Goal: Transaction & Acquisition: Purchase product/service

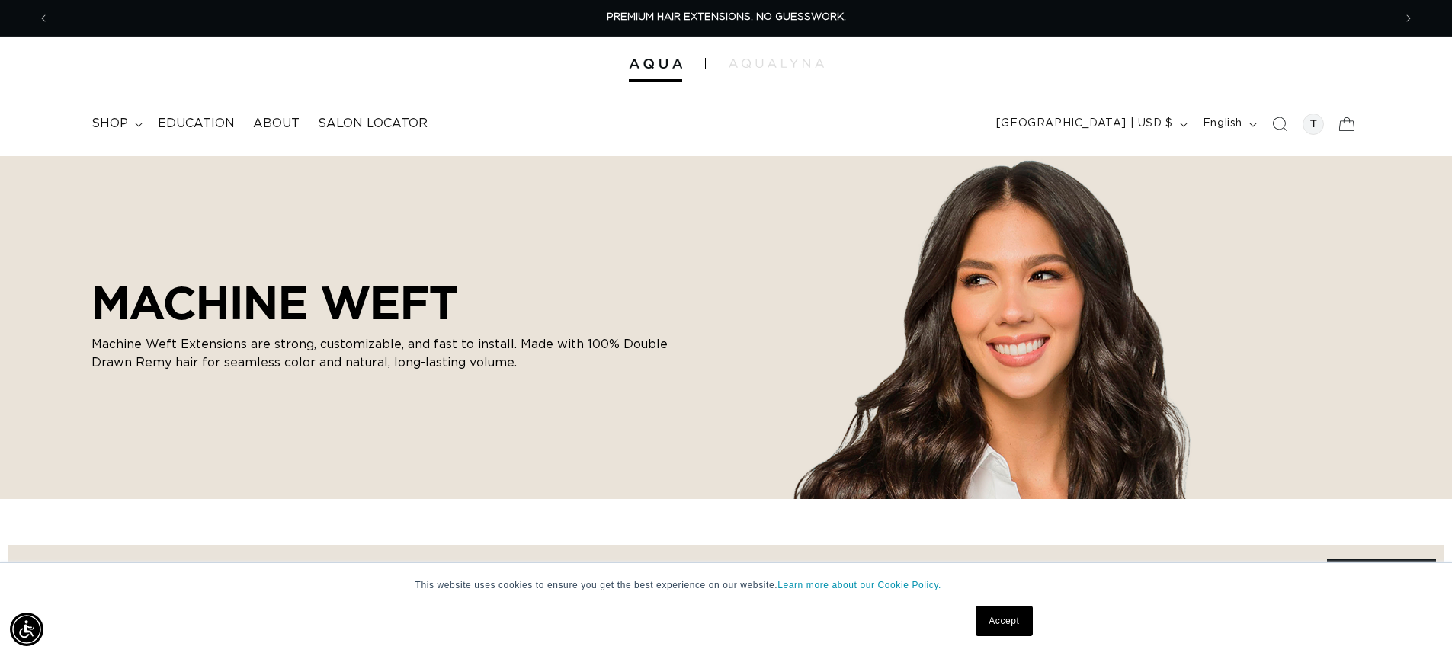
click at [219, 119] on span "Education" at bounding box center [196, 124] width 77 height 16
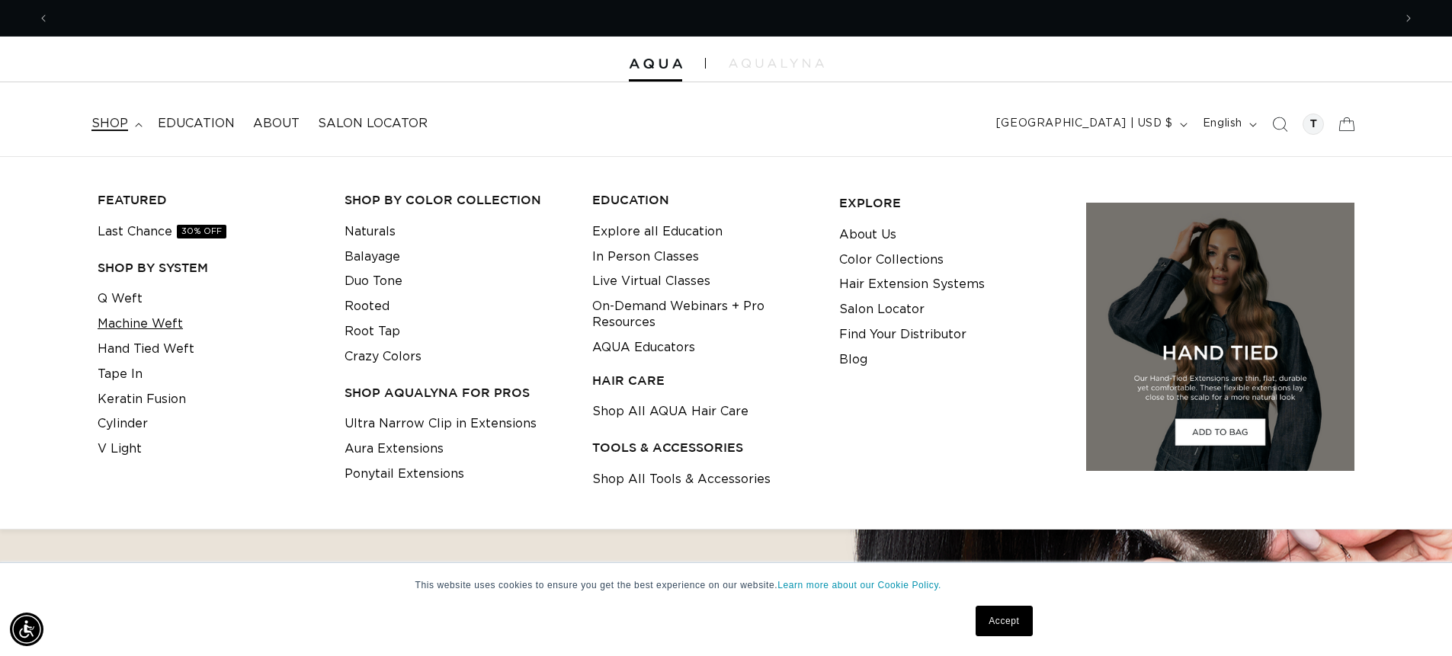
scroll to position [0, 1344]
click at [134, 346] on link "Hand Tied Weft" at bounding box center [146, 349] width 97 height 25
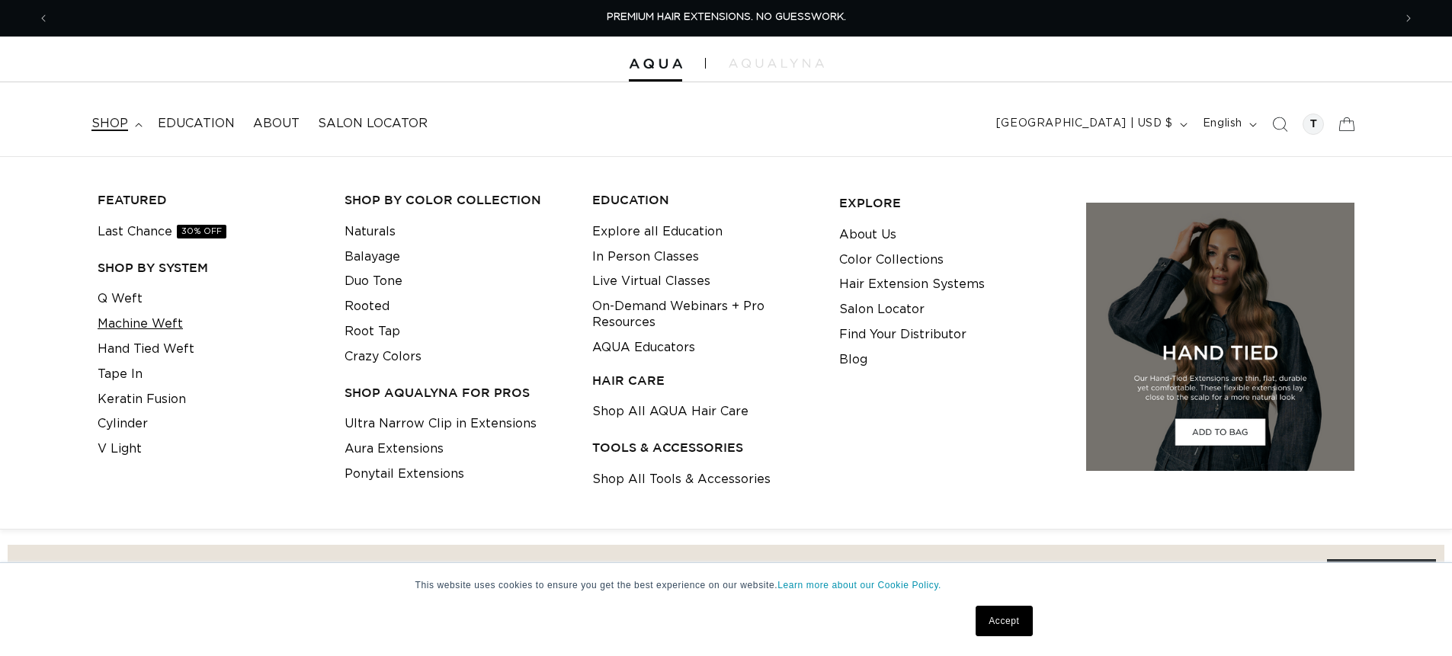
click at [140, 326] on link "Machine Weft" at bounding box center [140, 324] width 85 height 25
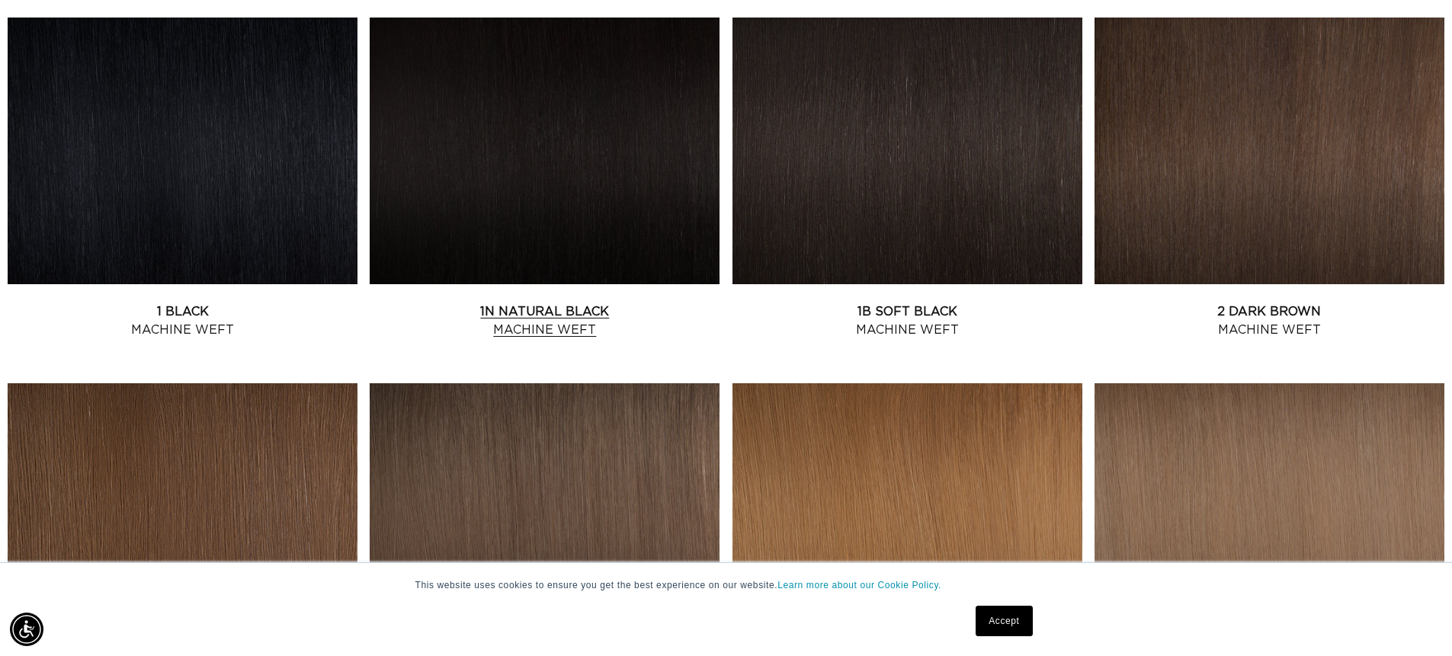
scroll to position [0, 1344]
click at [842, 303] on link "1B Soft Black Machine Weft" at bounding box center [908, 321] width 350 height 37
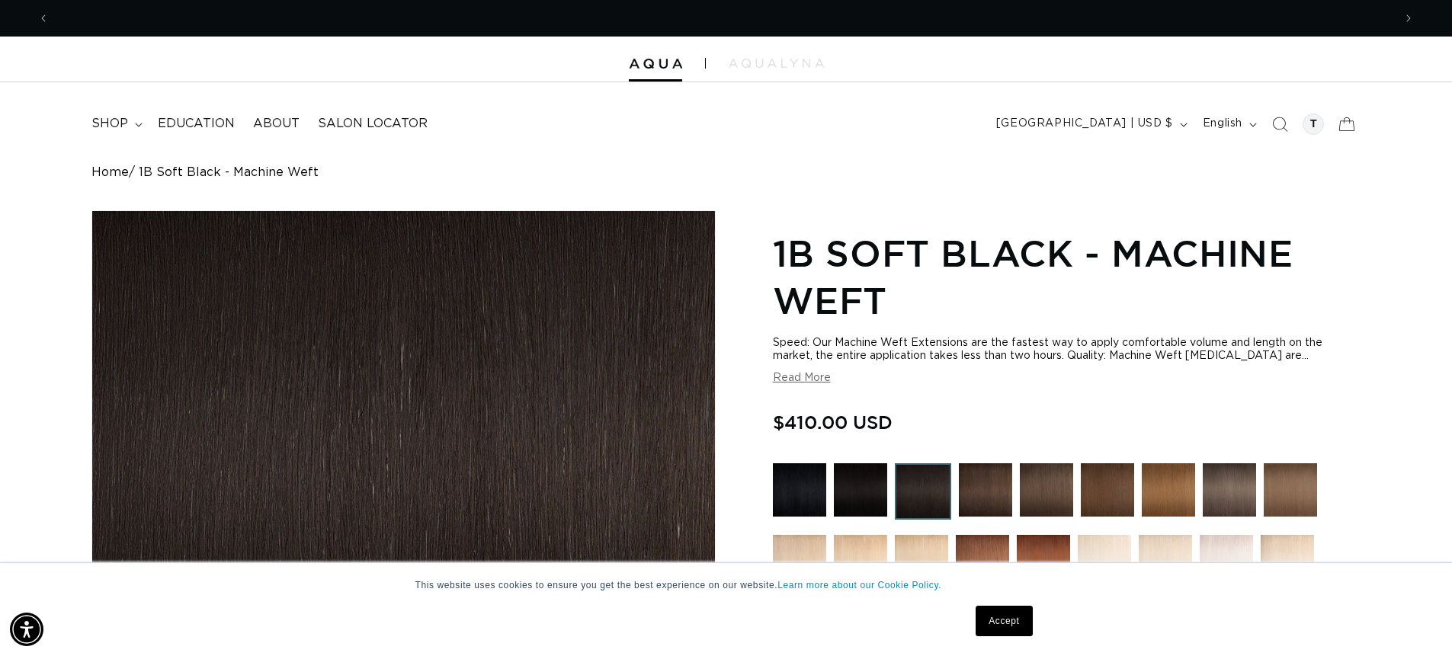
scroll to position [0, 1344]
